Goal: Information Seeking & Learning: Learn about a topic

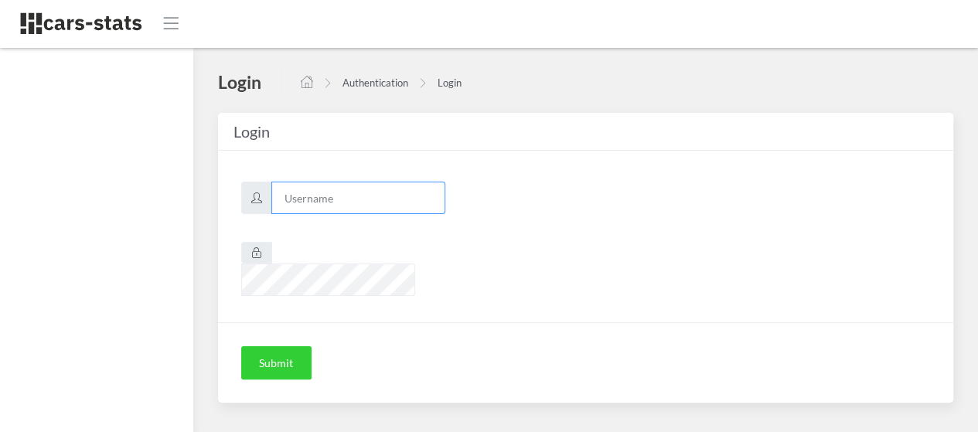
type input "mazda"
drag, startPoint x: 0, startPoint y: 0, endPoint x: 280, endPoint y: 339, distance: 439.7
click at [280, 346] on button "Submit" at bounding box center [276, 363] width 70 height 34
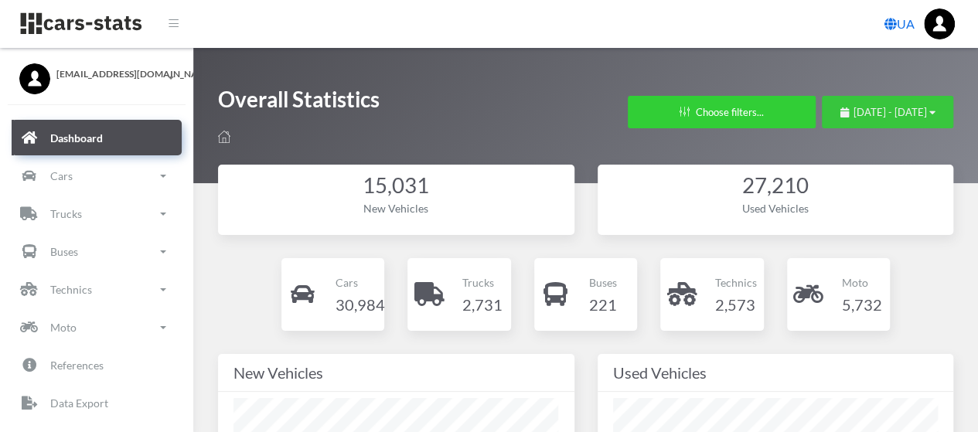
click at [856, 115] on span "August 19, 2025 - September 18, 2025" at bounding box center [889, 112] width 73 height 12
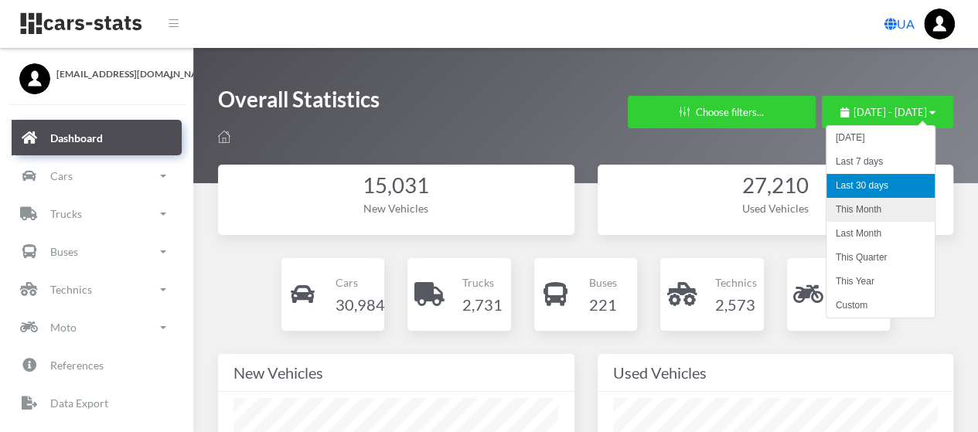
click at [855, 208] on li "This Month" at bounding box center [880, 210] width 108 height 24
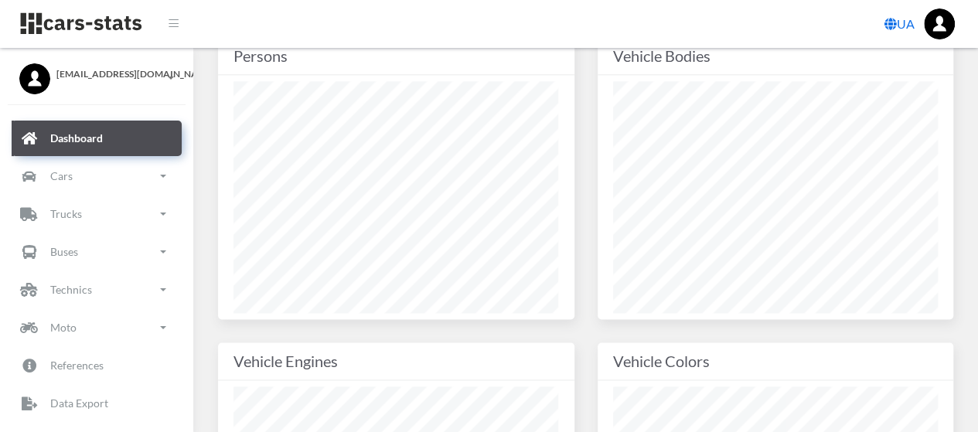
scroll to position [618, 0]
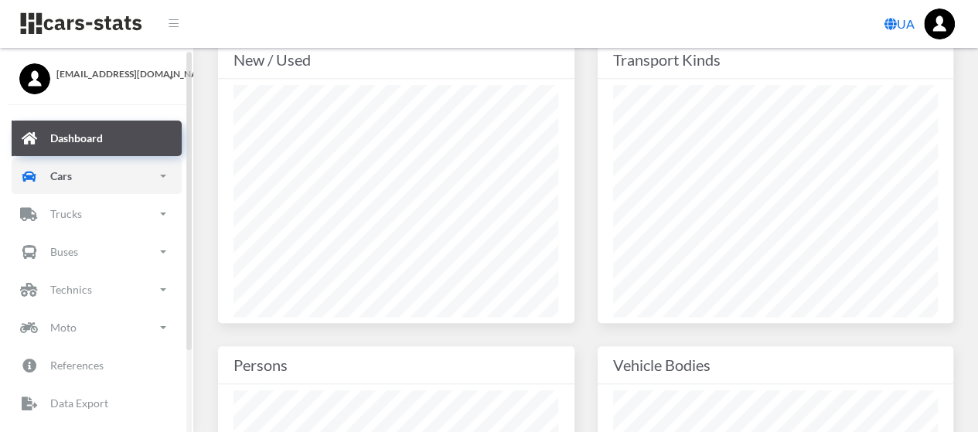
click at [79, 172] on link "Cars" at bounding box center [97, 176] width 170 height 36
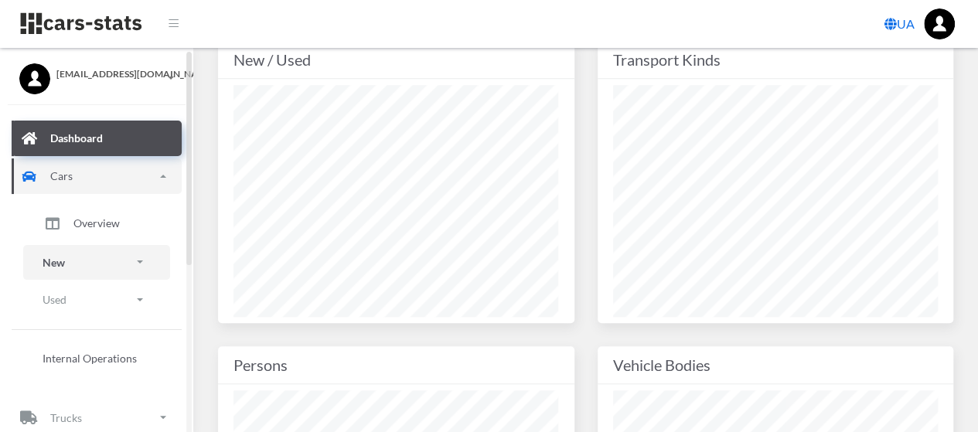
click at [70, 259] on link "New" at bounding box center [96, 262] width 147 height 35
click at [72, 309] on link "Brands" at bounding box center [97, 306] width 124 height 32
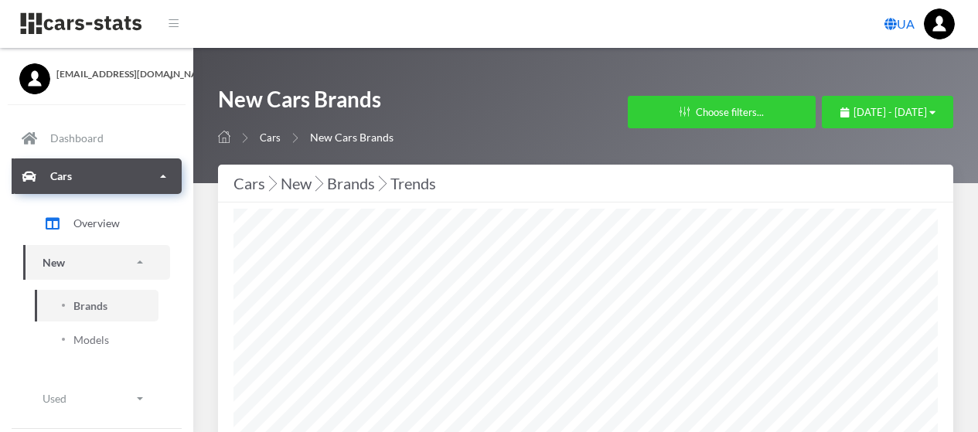
select select "25"
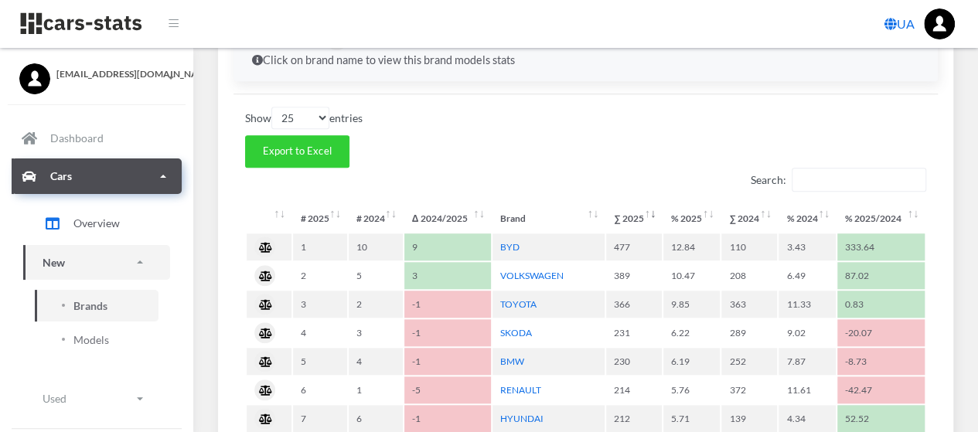
scroll to position [618, 0]
